Goal: Task Accomplishment & Management: Complete application form

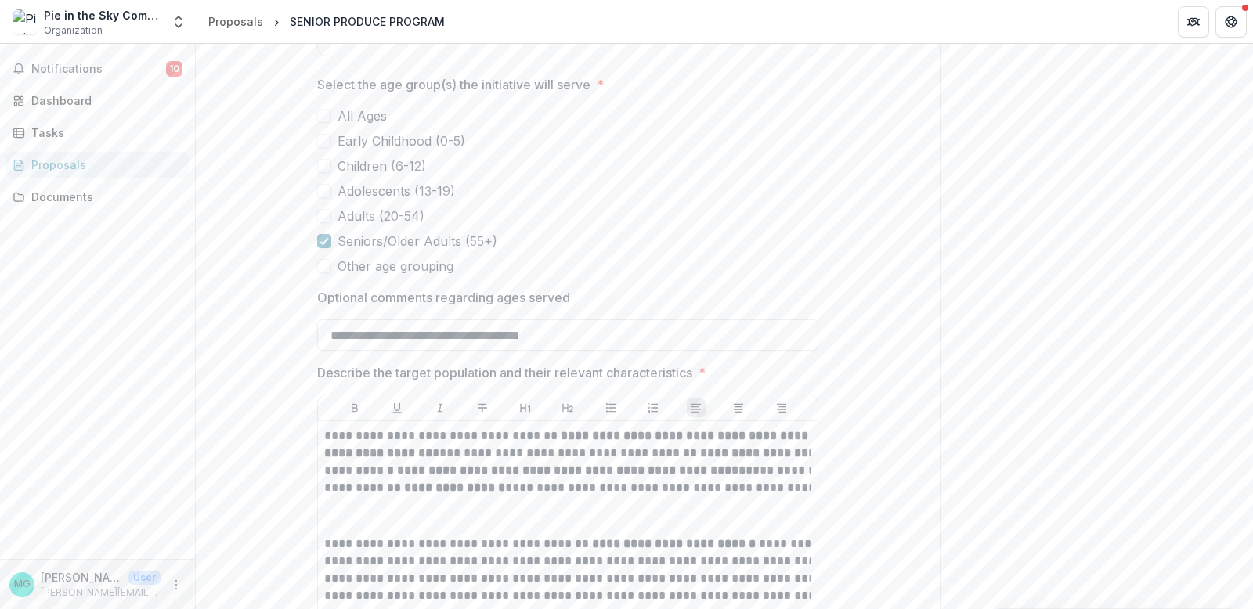
scroll to position [24, 0]
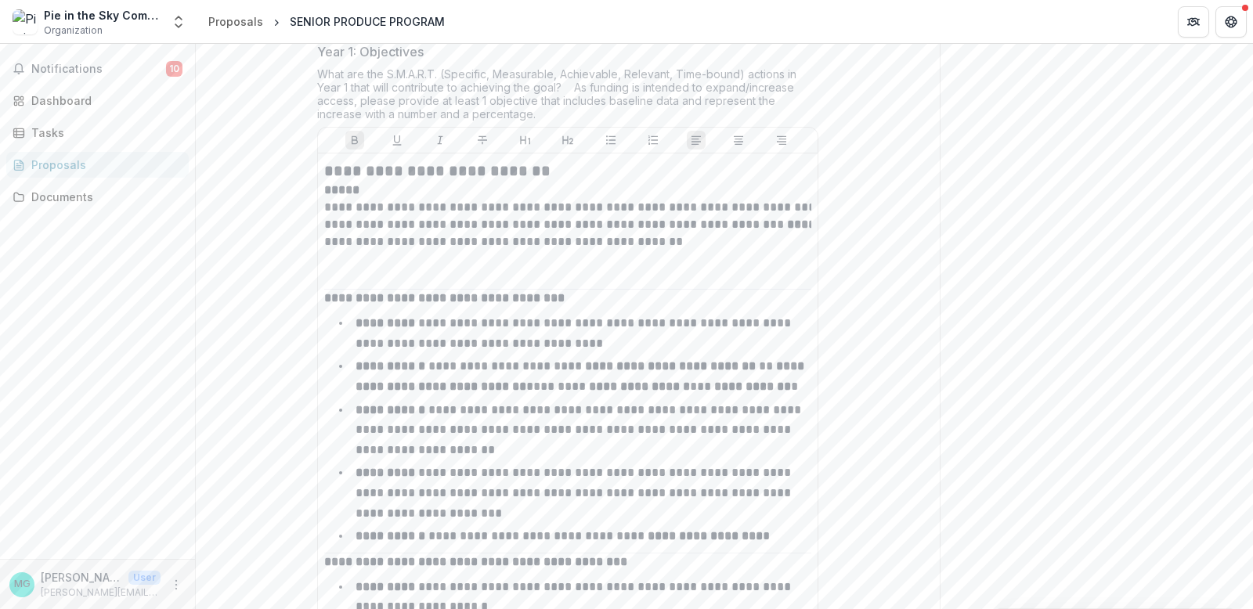
scroll to position [5714, 0]
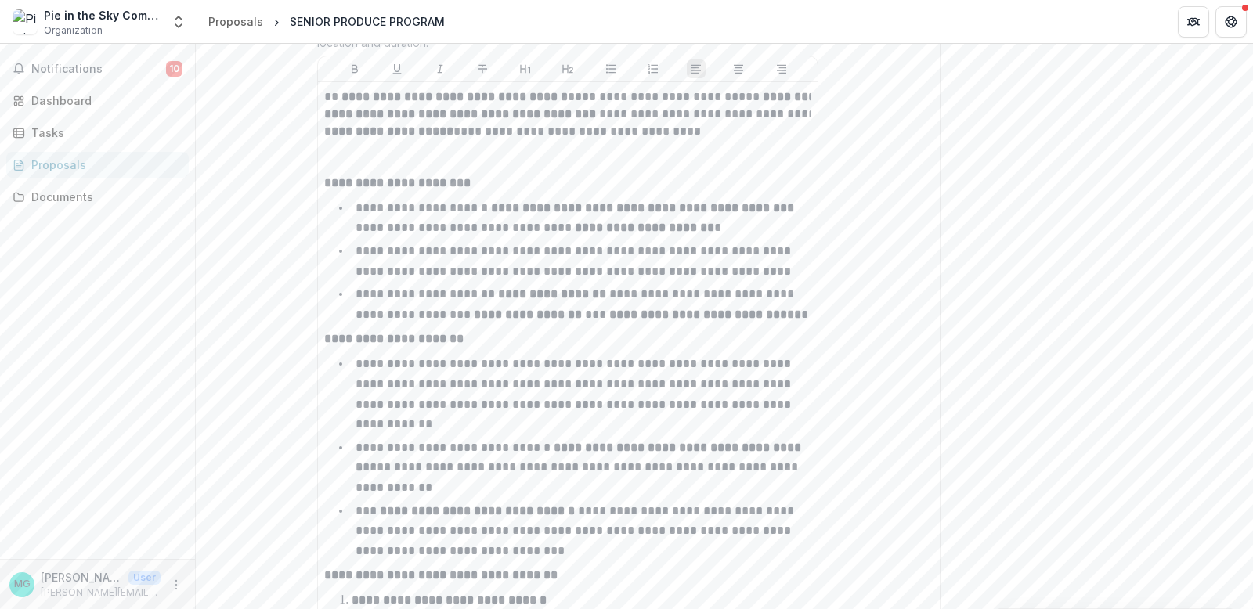
scroll to position [6818, 0]
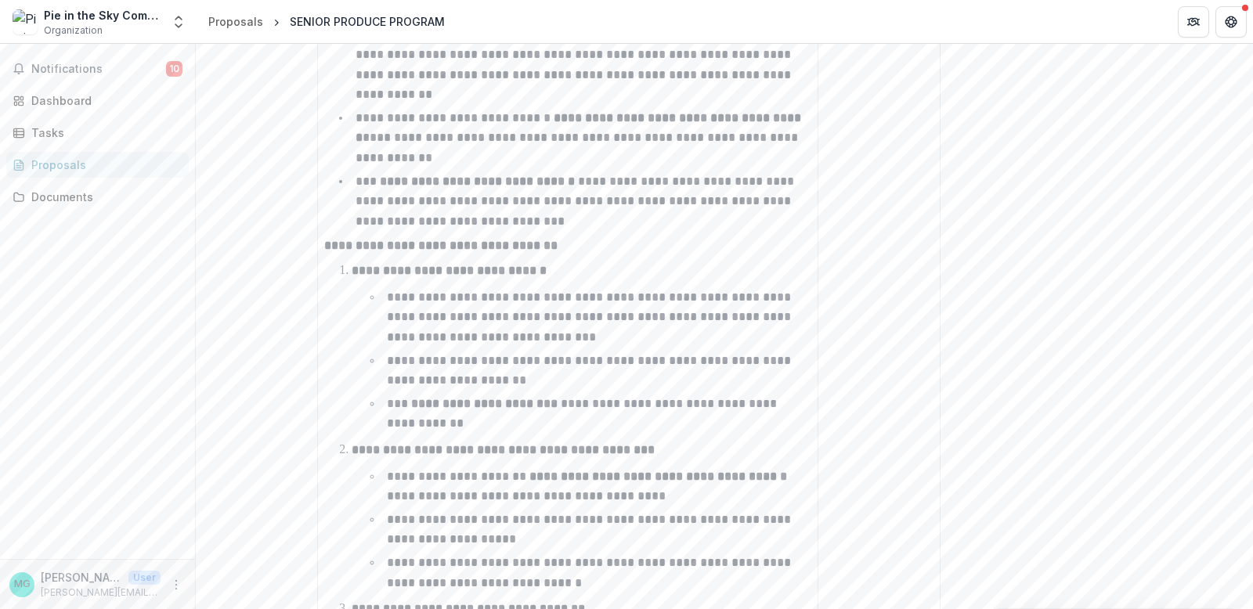
scroll to position [7149, 0]
click at [59, 173] on div "Proposals" at bounding box center [103, 165] width 145 height 16
